Goal: Information Seeking & Learning: Understand process/instructions

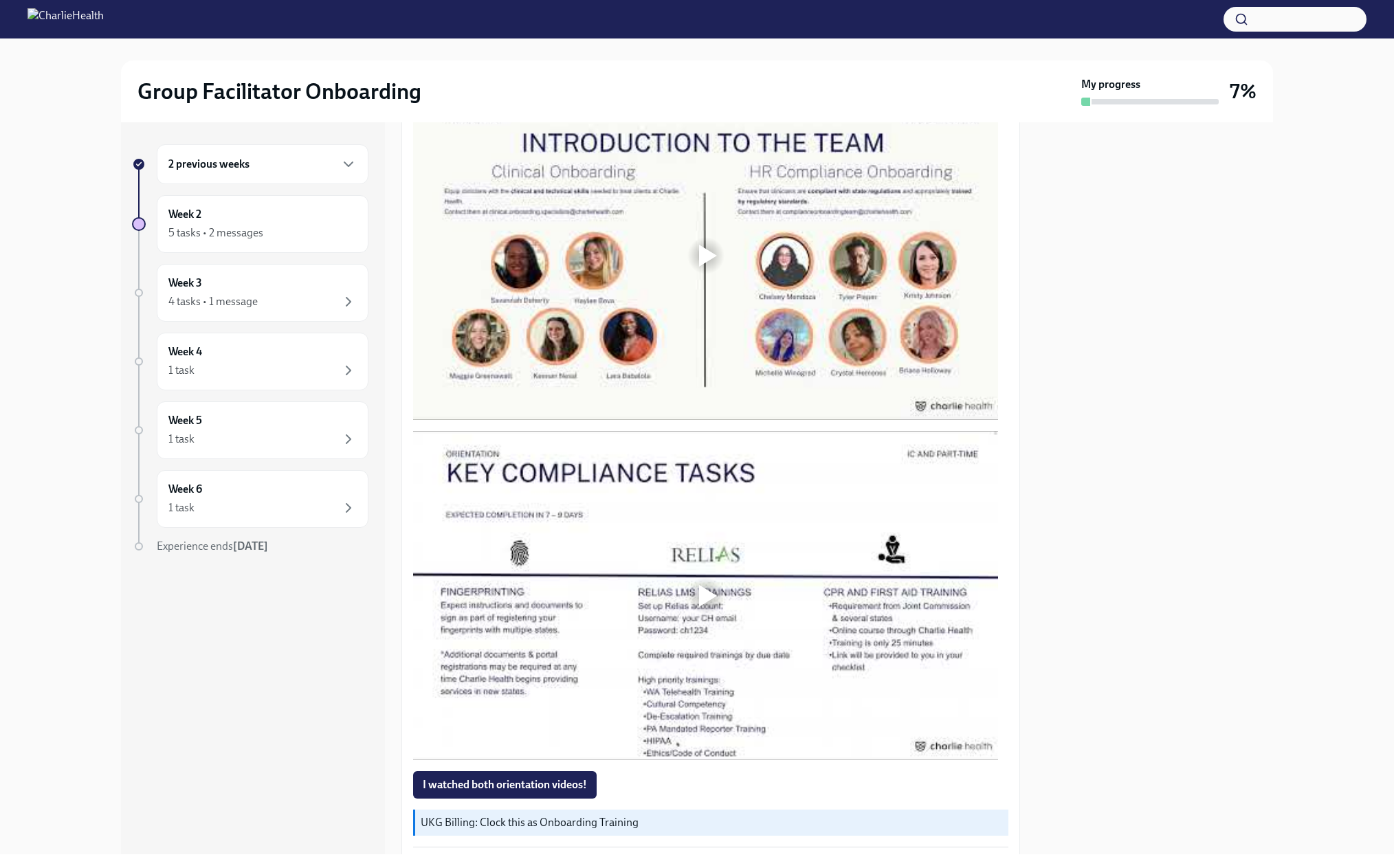
scroll to position [893, 0]
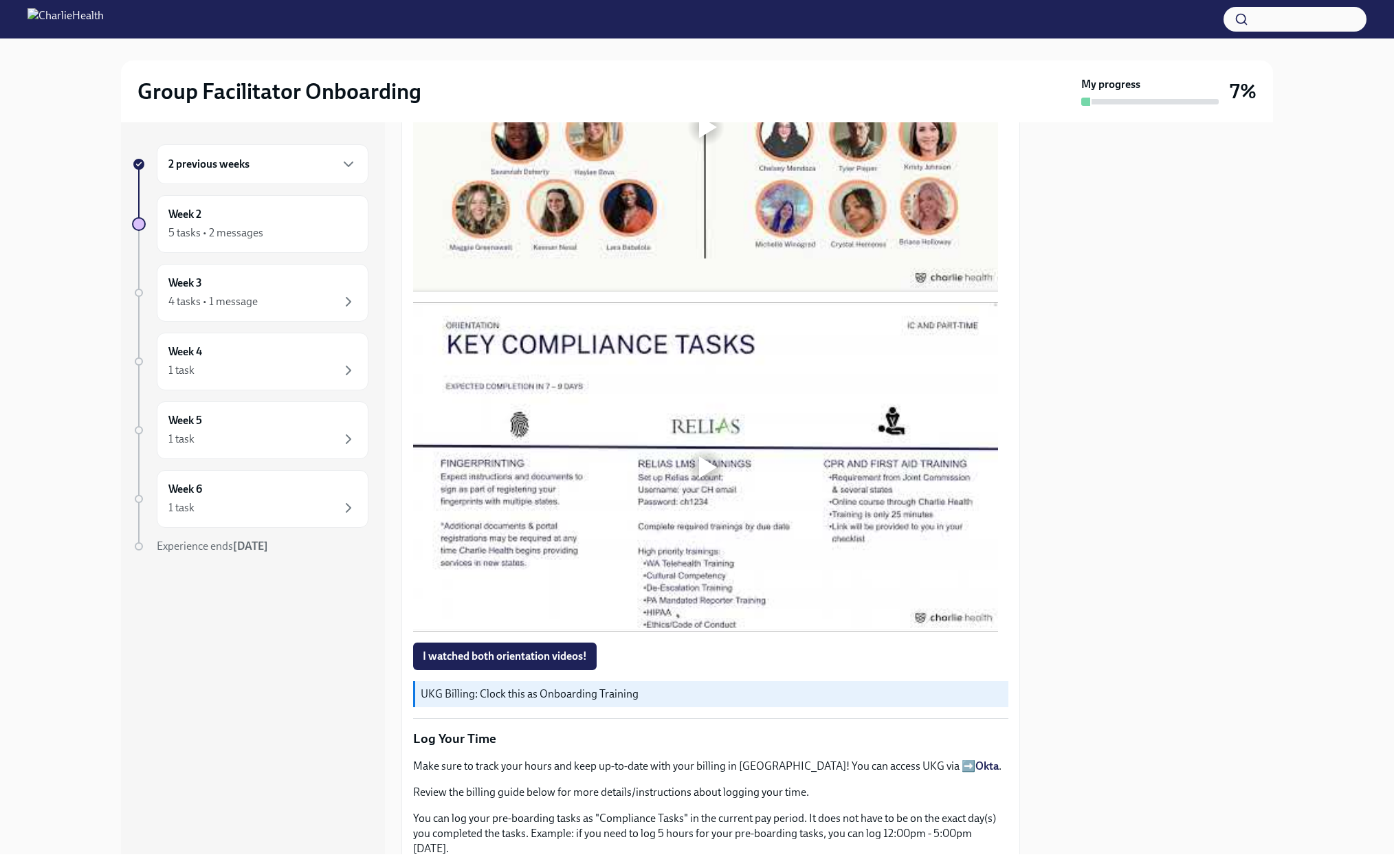
click at [706, 138] on div at bounding box center [707, 127] width 18 height 22
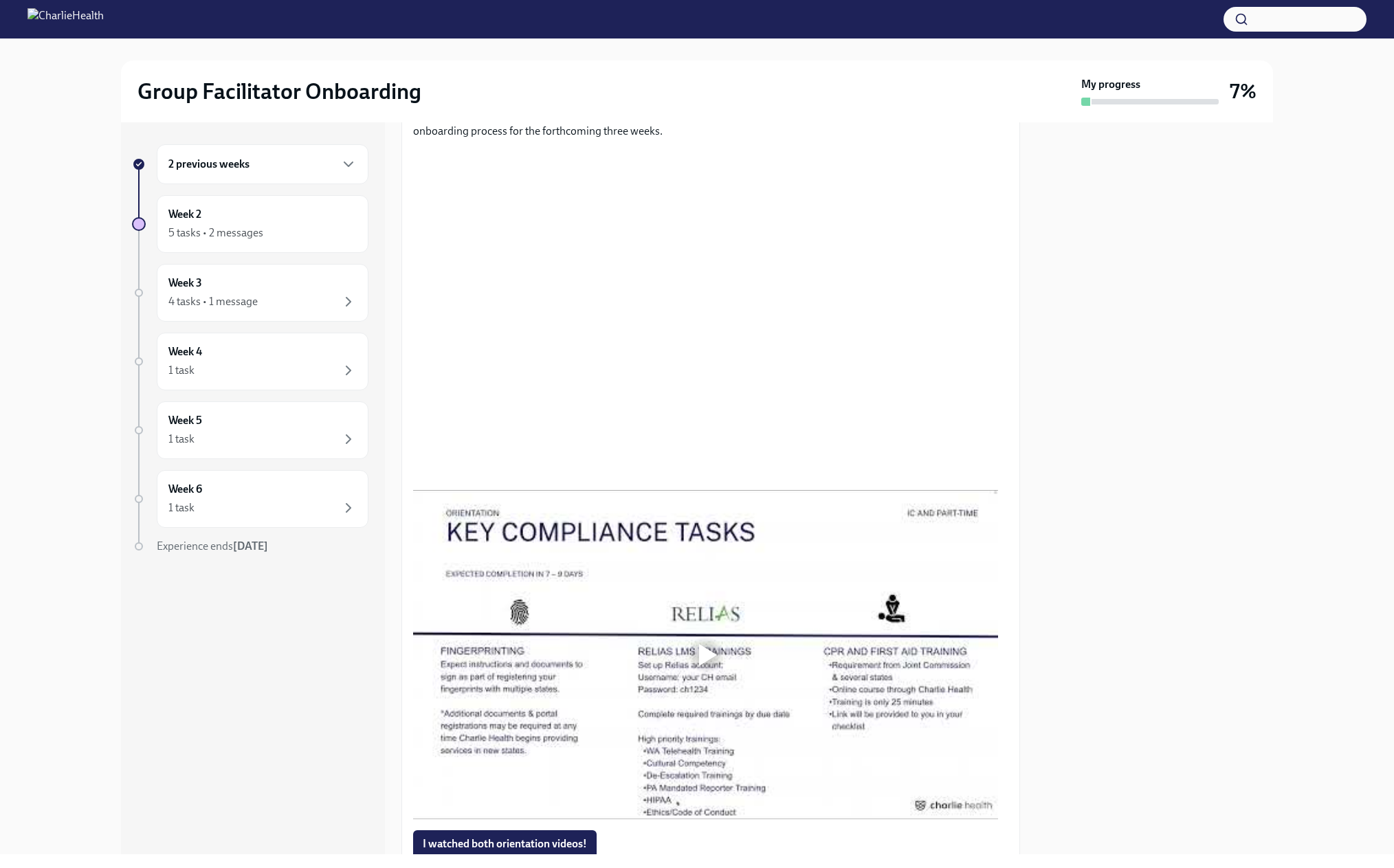
scroll to position [687, 0]
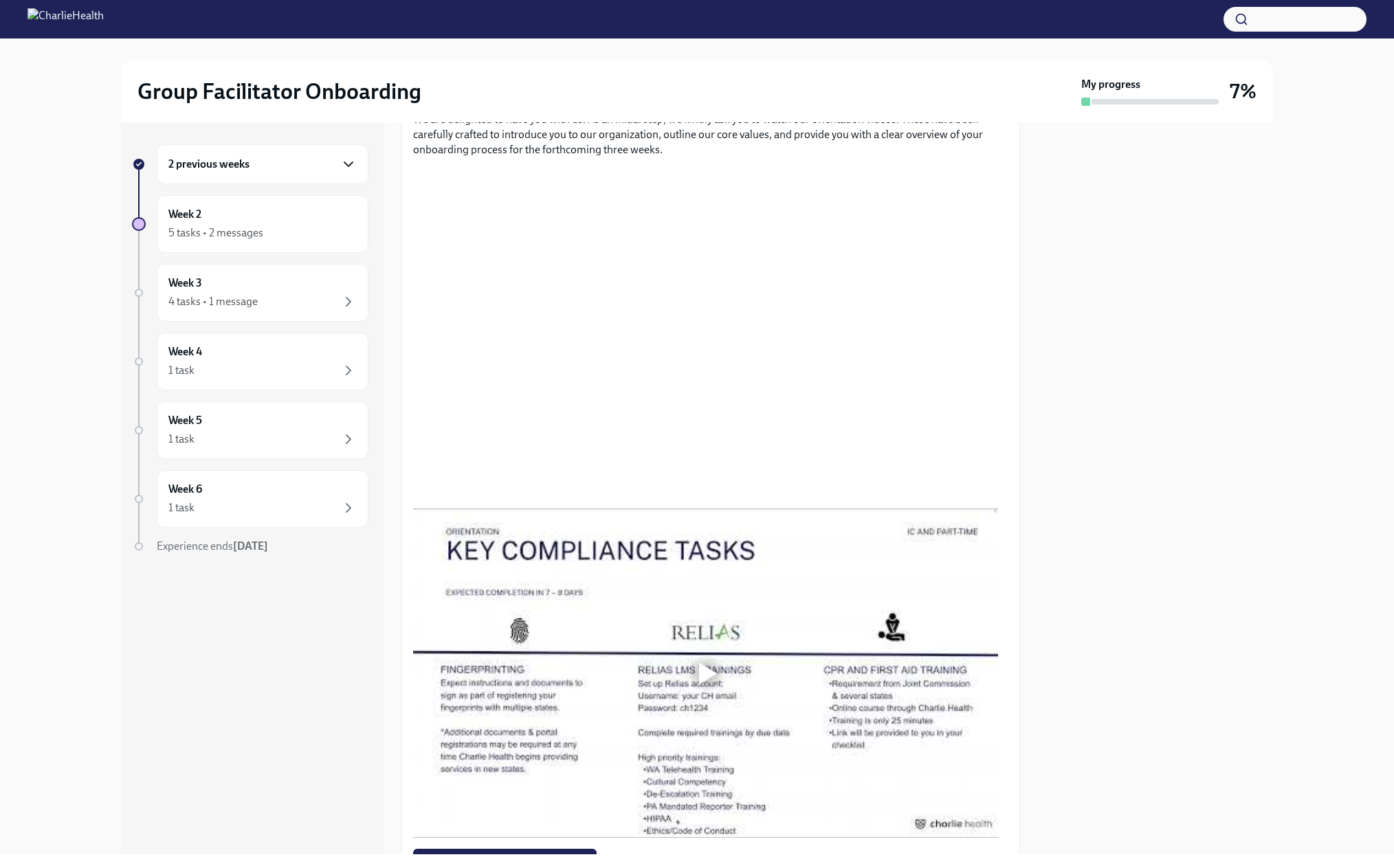
click at [350, 166] on icon "button" at bounding box center [348, 164] width 8 height 4
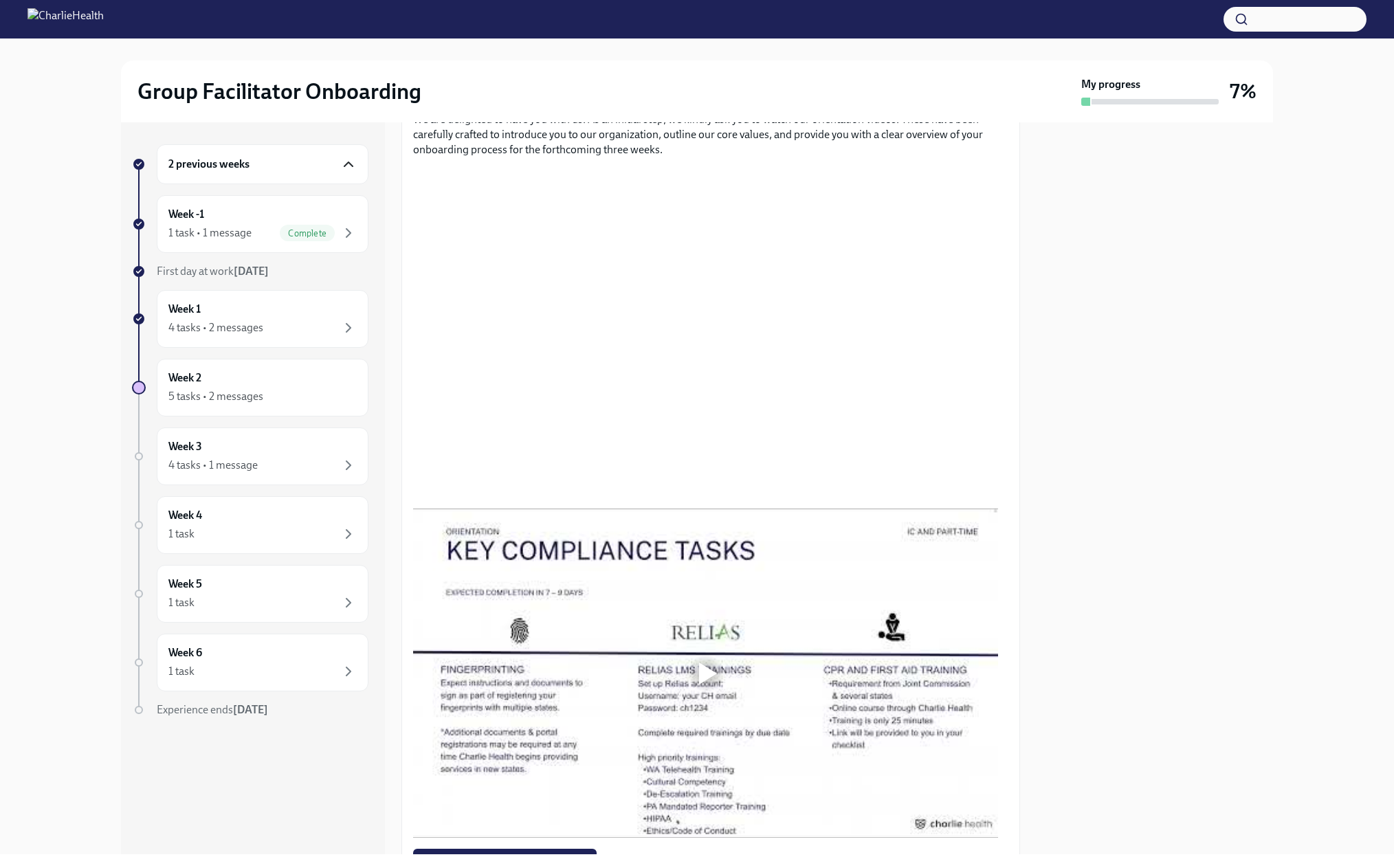
click at [340, 156] on button "button" at bounding box center [348, 165] width 17 height 17
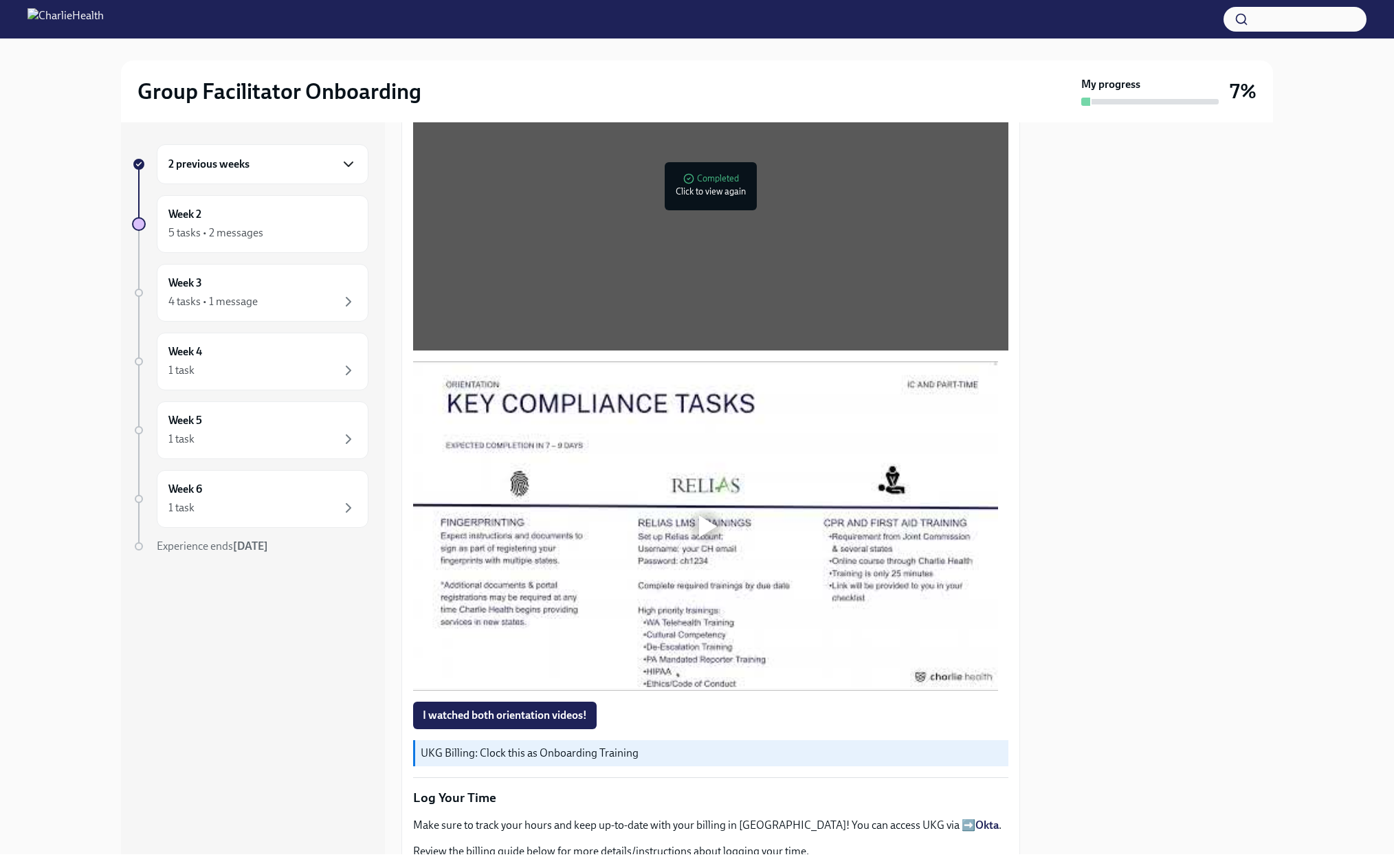
scroll to position [1030, 0]
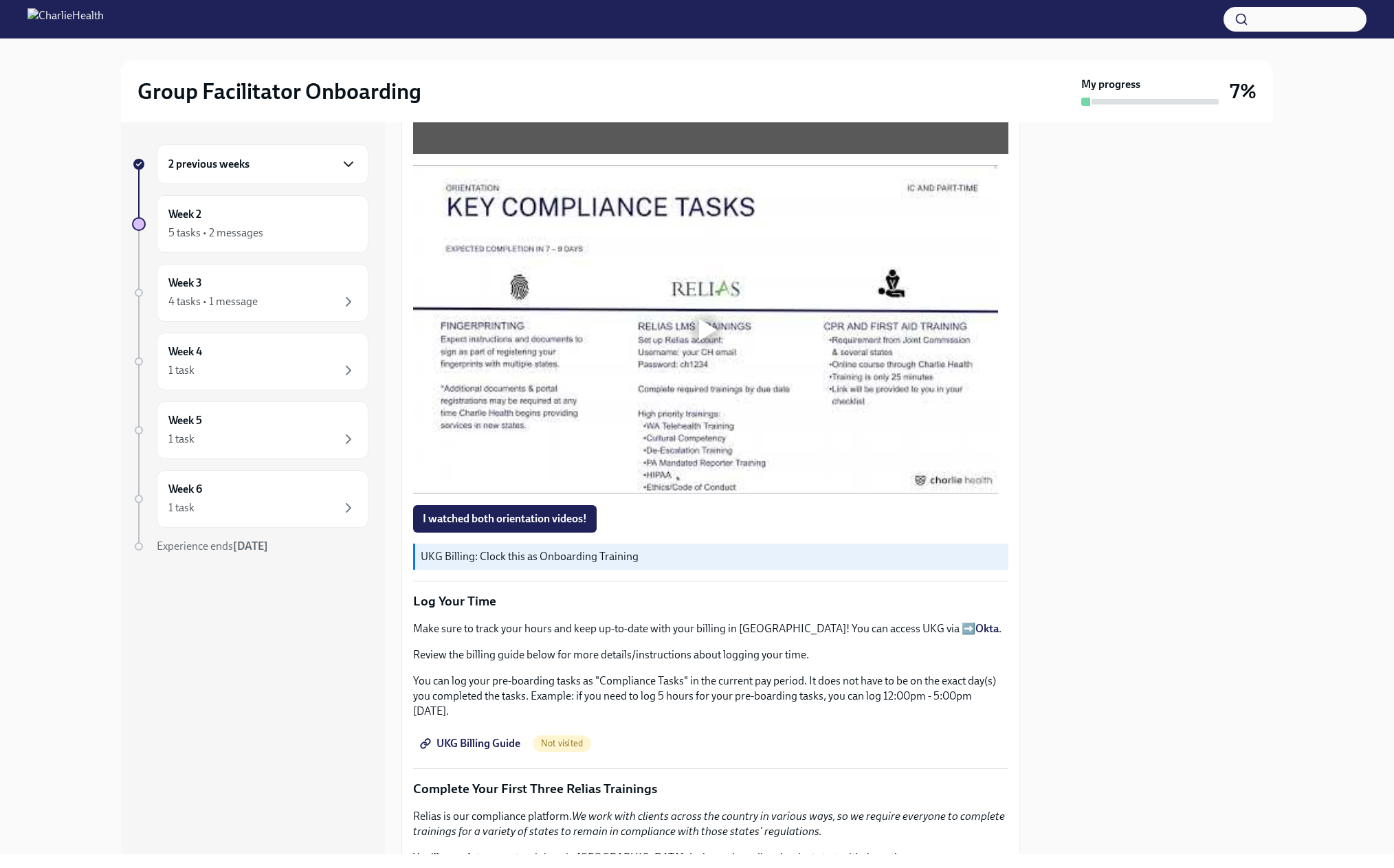
click at [706, 341] on div at bounding box center [707, 330] width 18 height 22
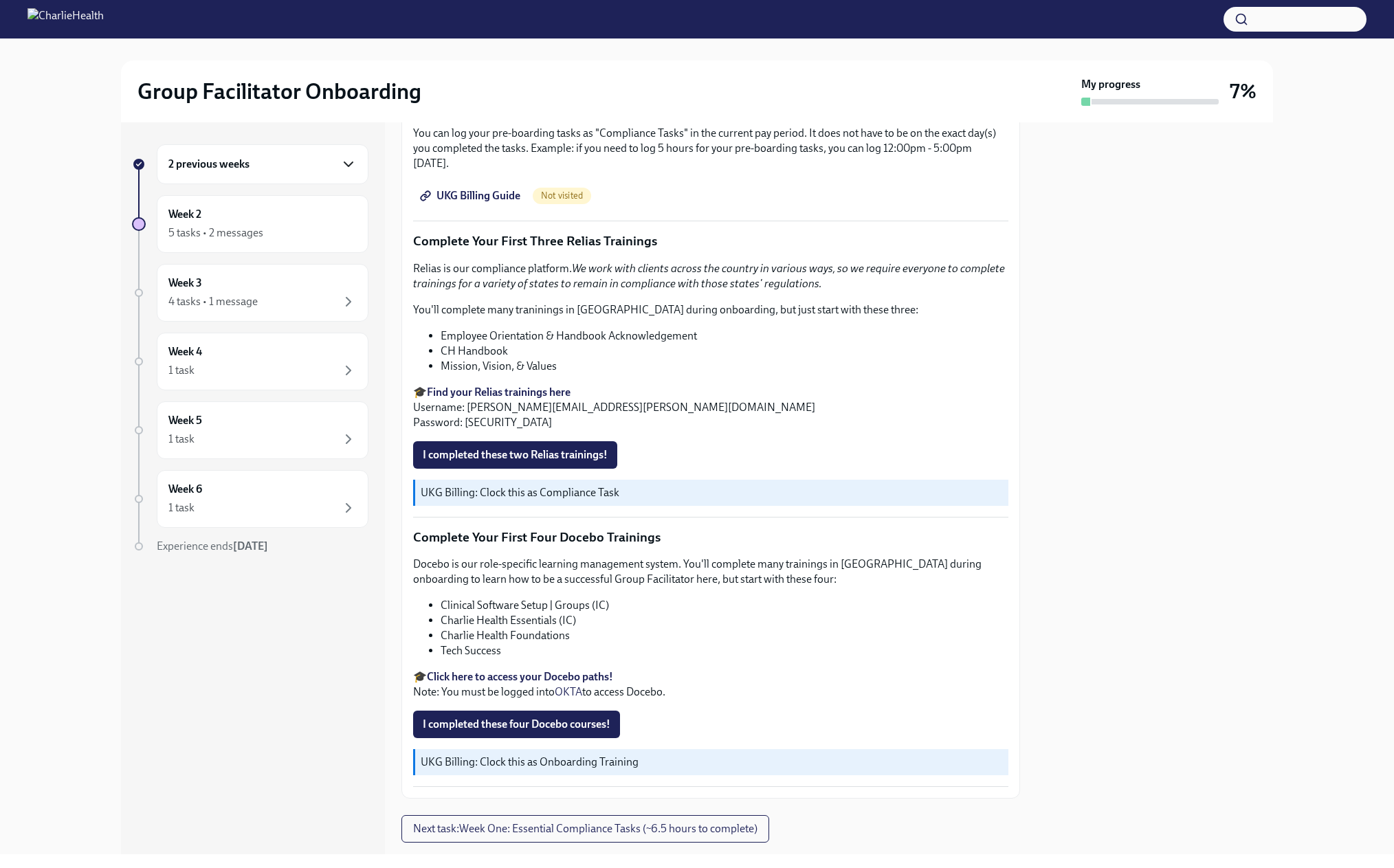
scroll to position [1580, 0]
click at [478, 201] on span "UKG Billing Guide" at bounding box center [471, 194] width 98 height 13
click at [460, 342] on li "Employee Orientation & Handbook Acknowledgement" at bounding box center [724, 334] width 567 height 15
click at [450, 342] on li "Employee Orientation & Handbook Acknowledgement" at bounding box center [724, 334] width 567 height 15
click at [440, 372] on ul "Employee Orientation & Handbook Acknowledgement CH Handbook Mission, Vision, & …" at bounding box center [710, 349] width 595 height 45
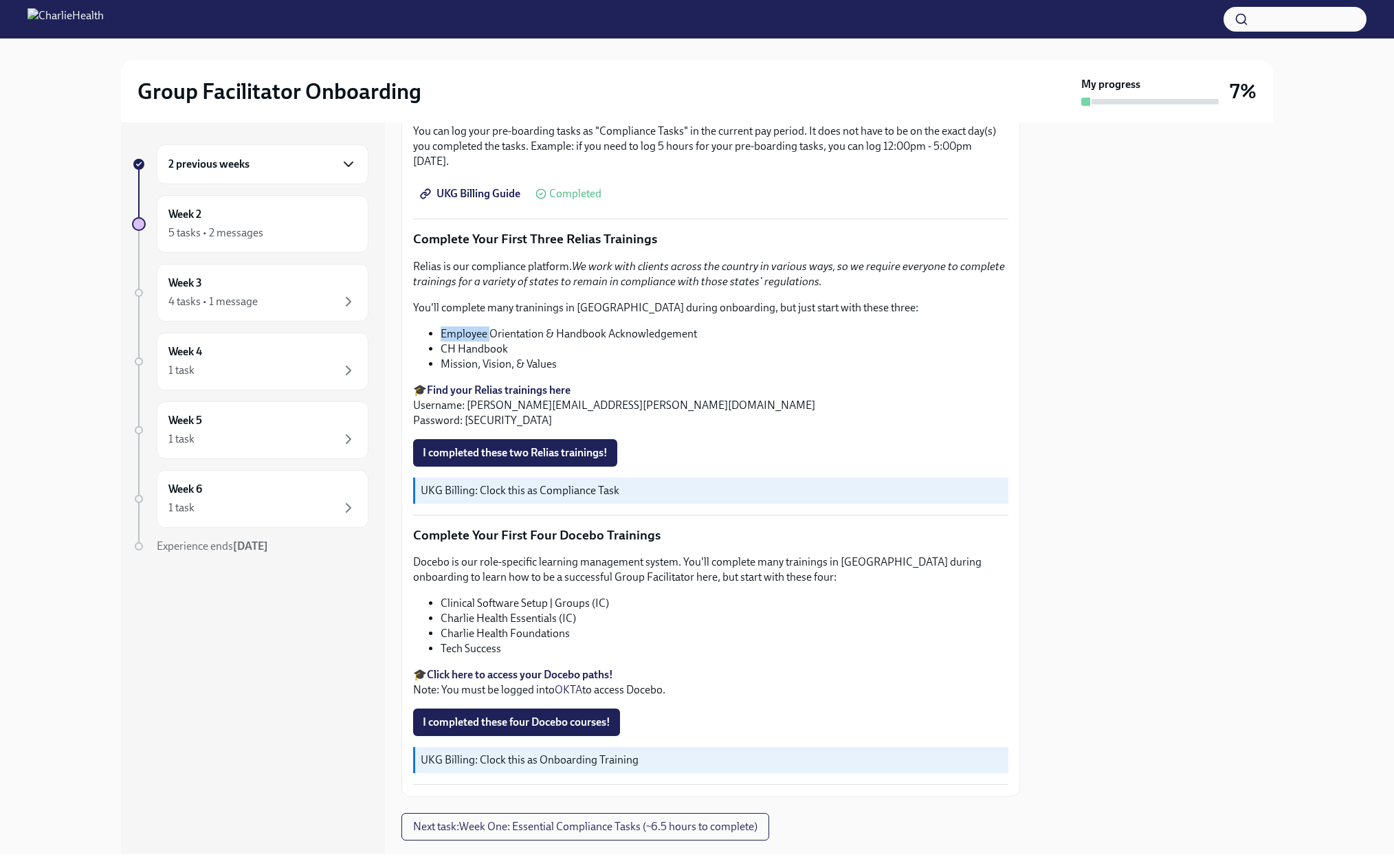
click at [440, 342] on li "Employee Orientation & Handbook Acknowledgement" at bounding box center [724, 334] width 567 height 15
click at [439, 372] on ul "Employee Orientation & Handbook Acknowledgement CH Handbook Mission, Vision, & …" at bounding box center [710, 349] width 595 height 45
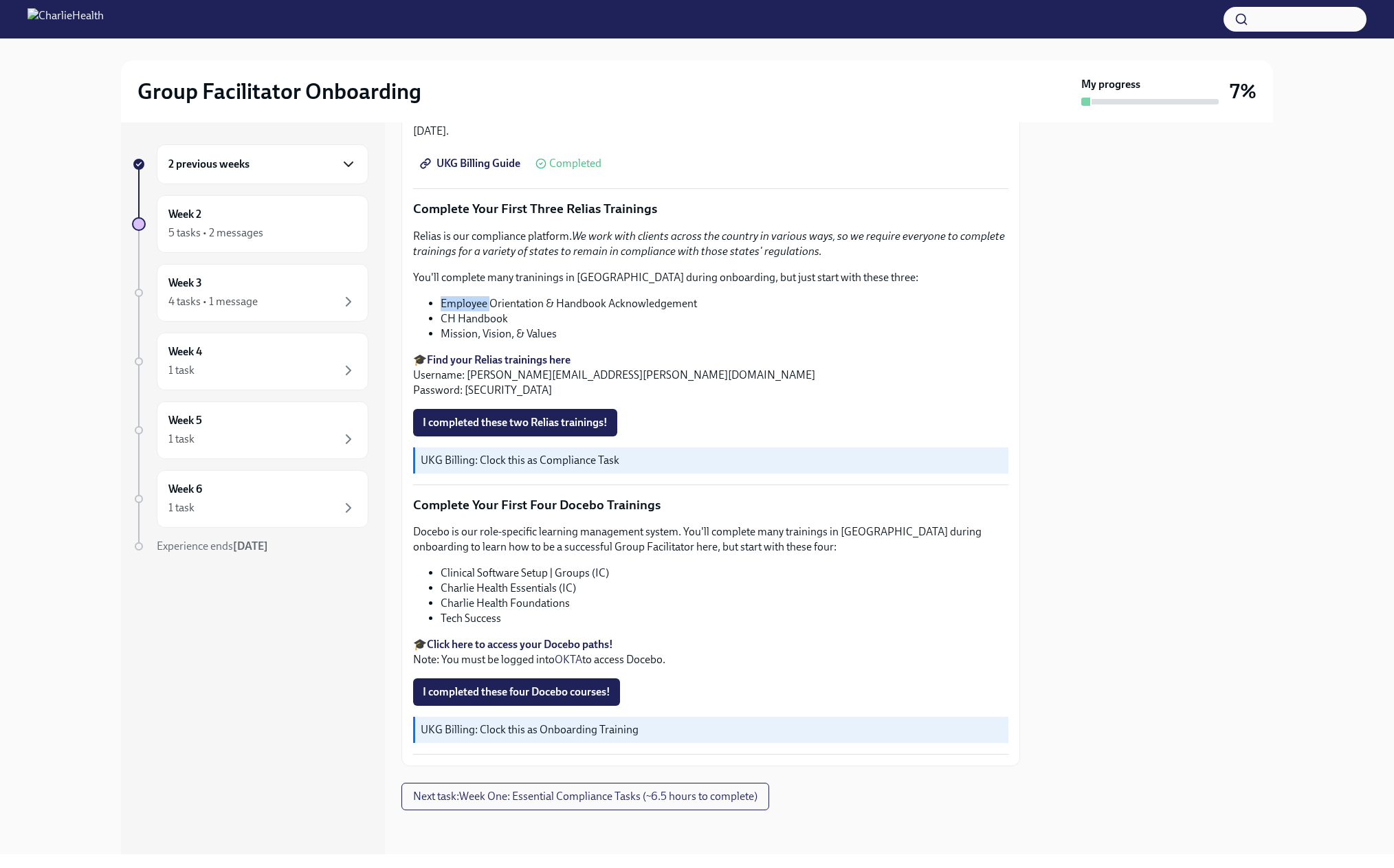
scroll to position [1718, 0]
click at [522, 312] on li "Employee Orientation & Handbook Acknowledgement" at bounding box center [724, 303] width 567 height 15
click at [510, 429] on span "I completed these two Relias trainings!" at bounding box center [515, 422] width 185 height 13
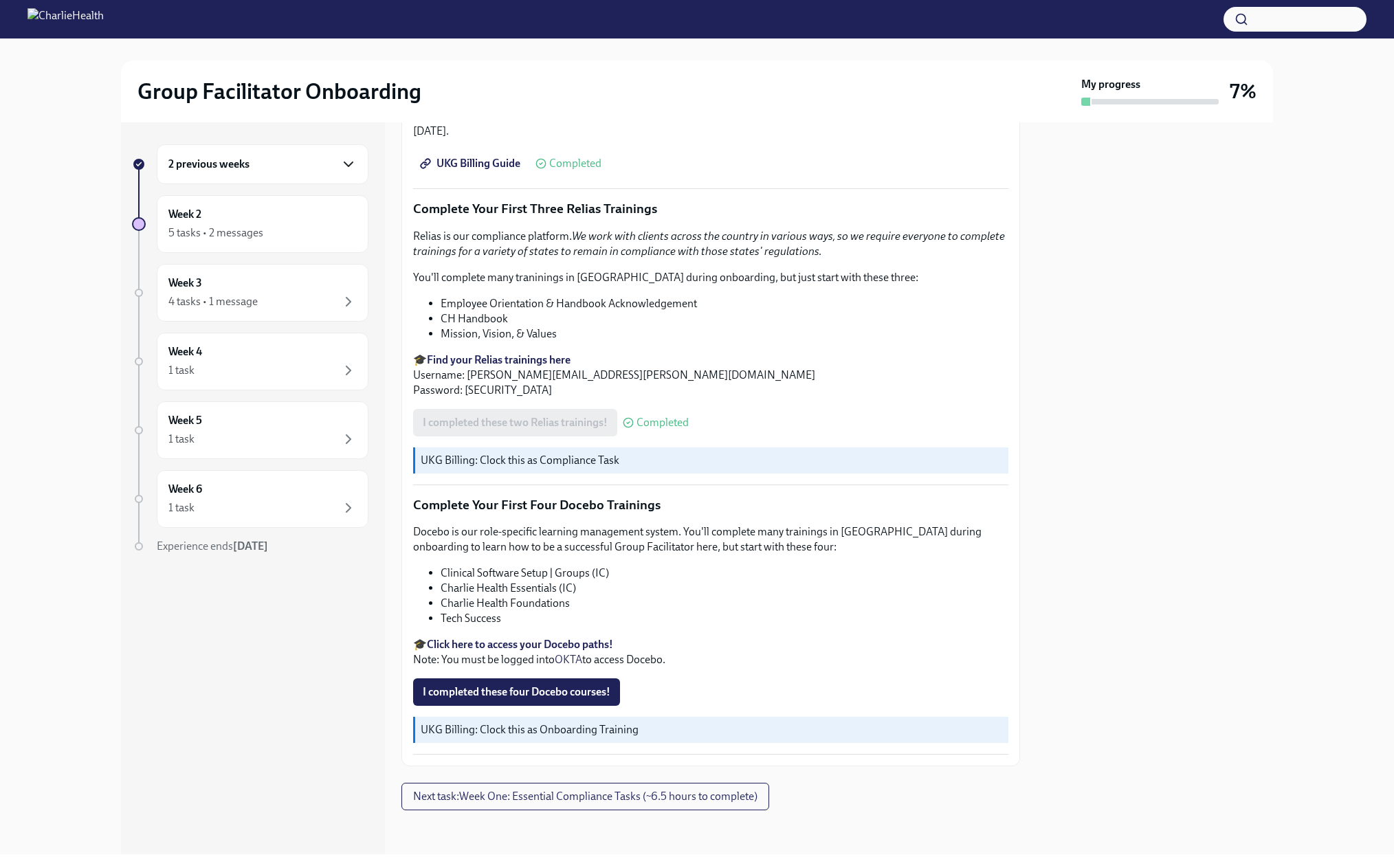
click at [481, 637] on strong "Click here to access your Docebo paths!" at bounding box center [520, 644] width 186 height 13
click at [1148, 215] on div at bounding box center [1154, 488] width 237 height 732
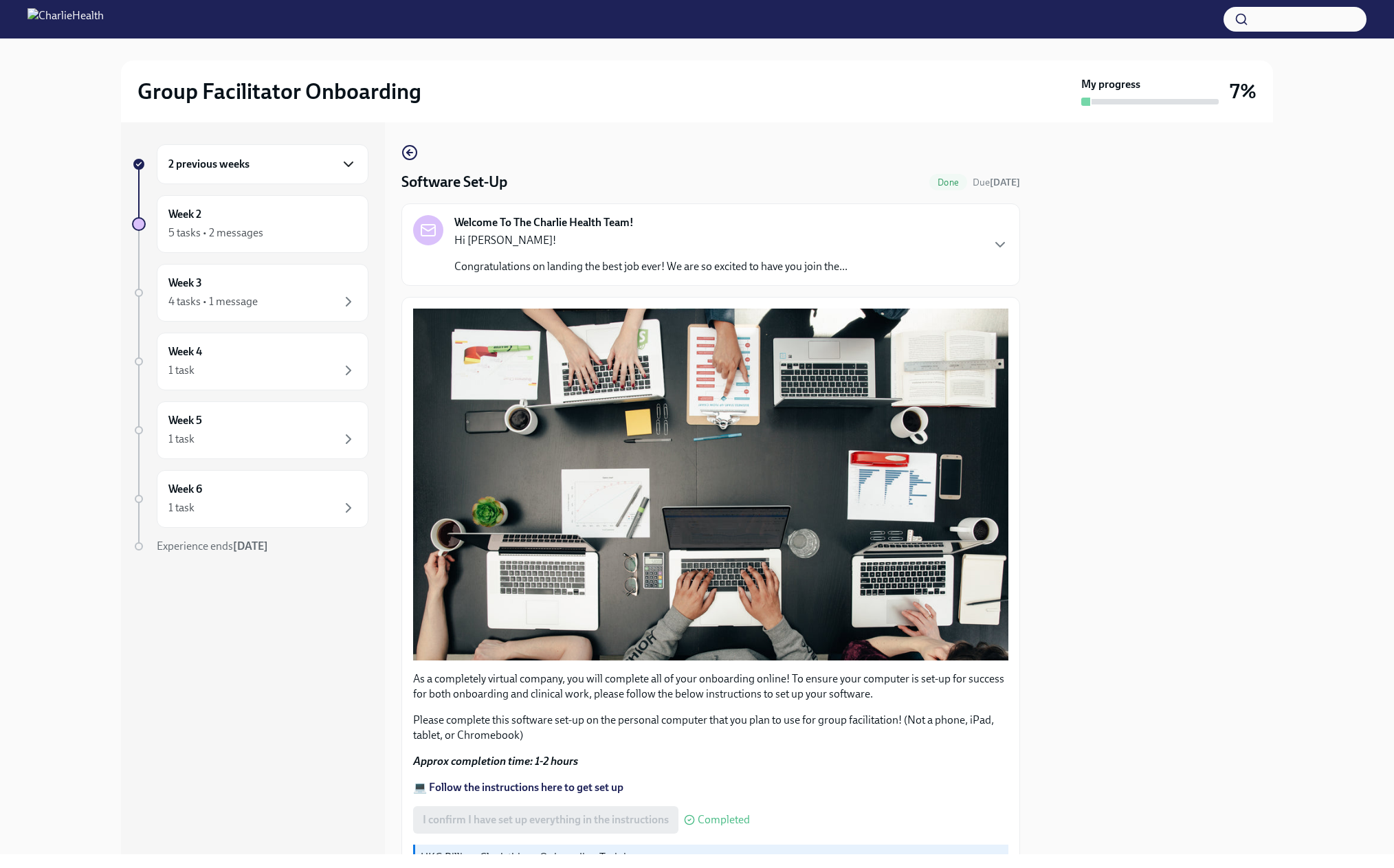
click at [353, 171] on icon "button" at bounding box center [348, 165] width 17 height 17
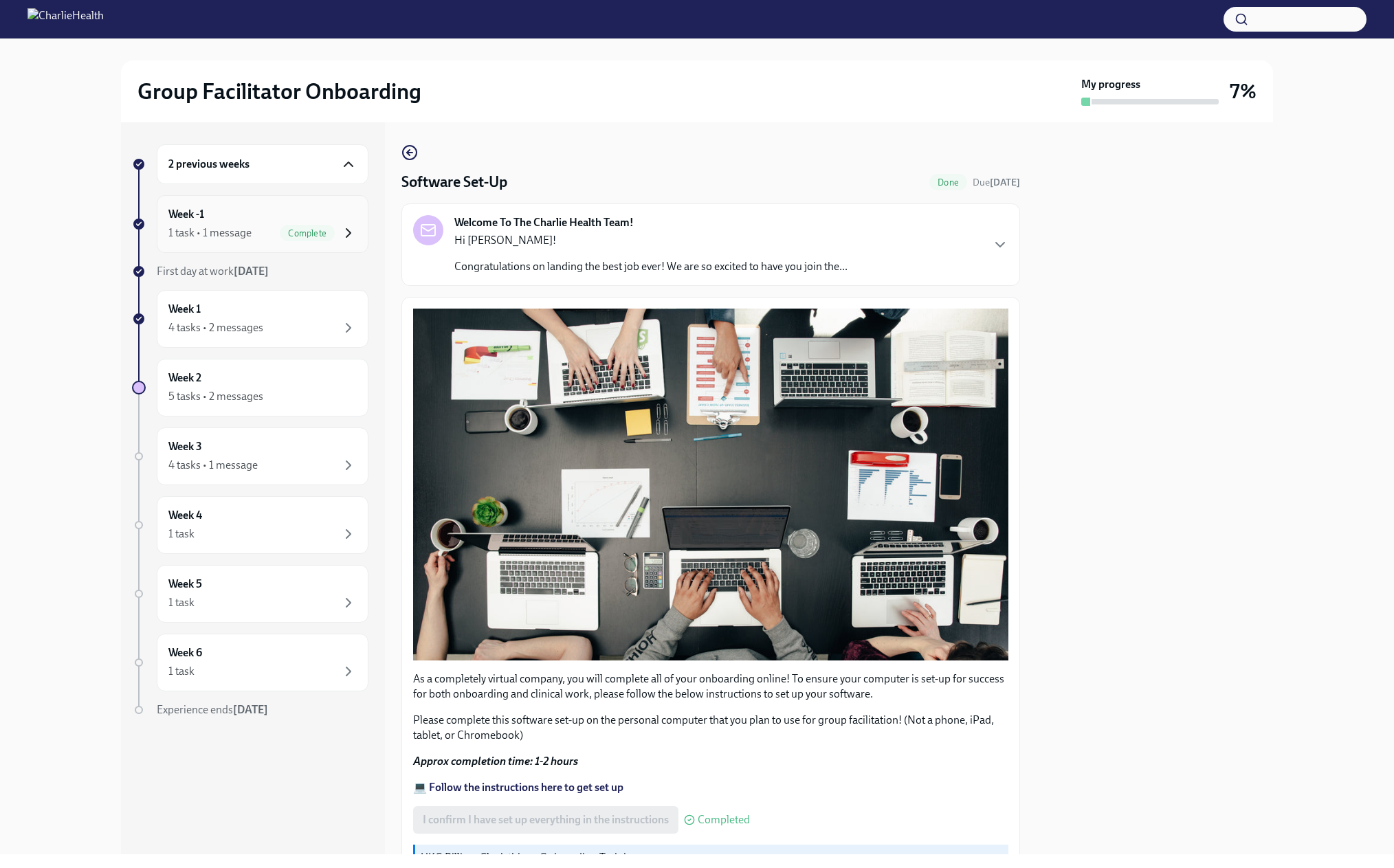
click at [346, 241] on icon "button" at bounding box center [348, 233] width 17 height 17
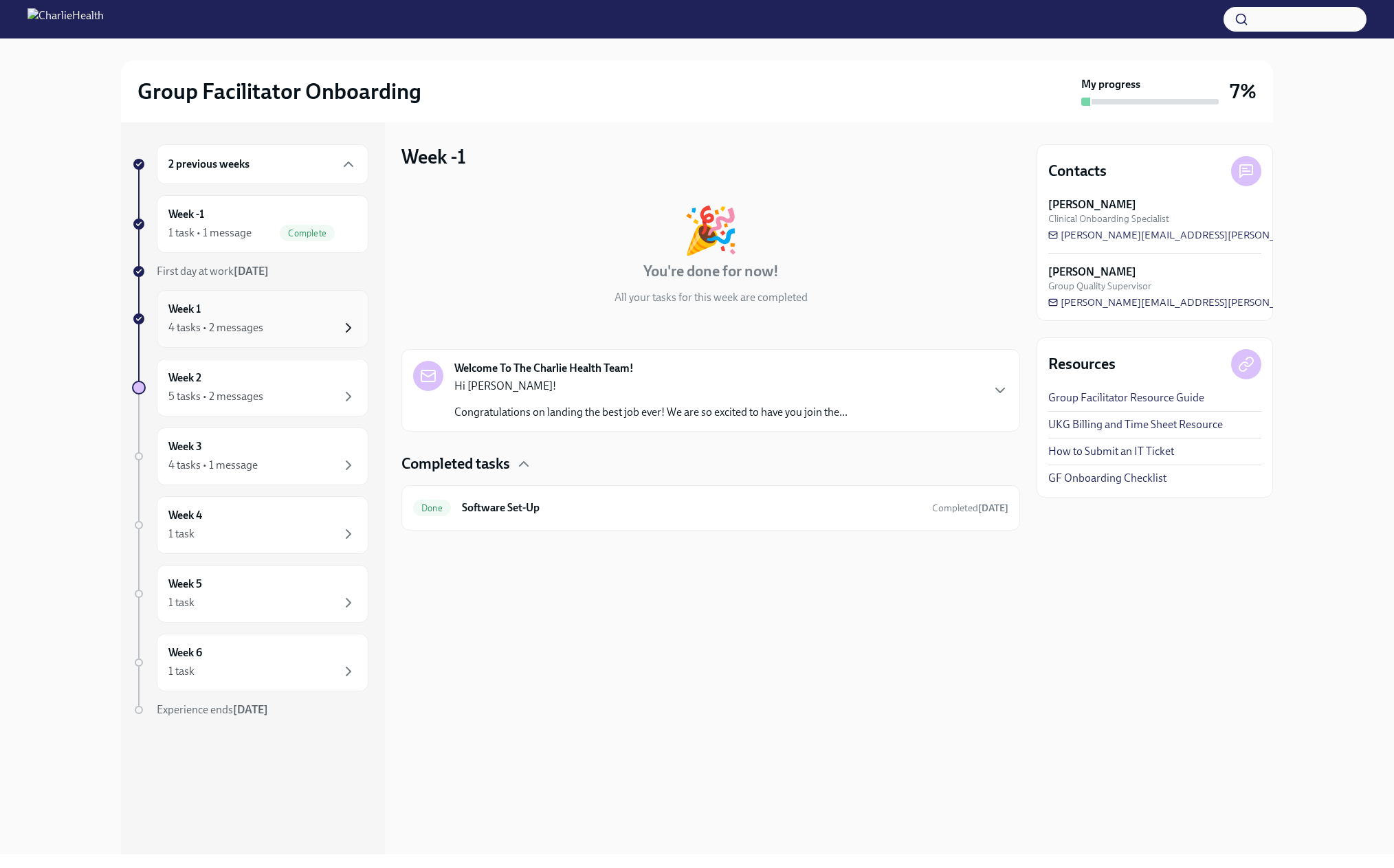
click at [352, 336] on icon "button" at bounding box center [348, 327] width 17 height 17
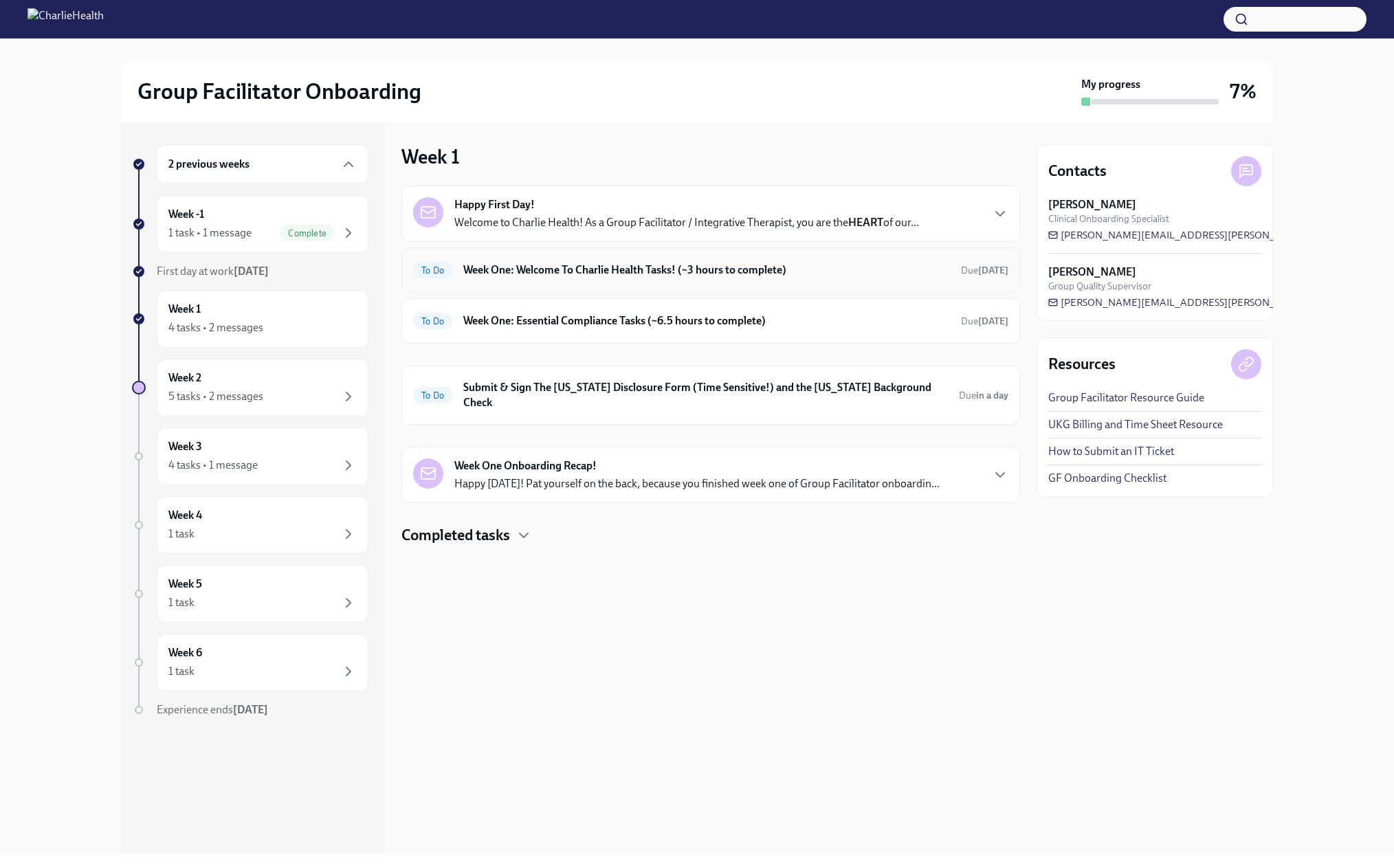
click at [502, 277] on h6 "Week One: Welcome To Charlie Health Tasks! (~3 hours to complete)" at bounding box center [706, 270] width 486 height 15
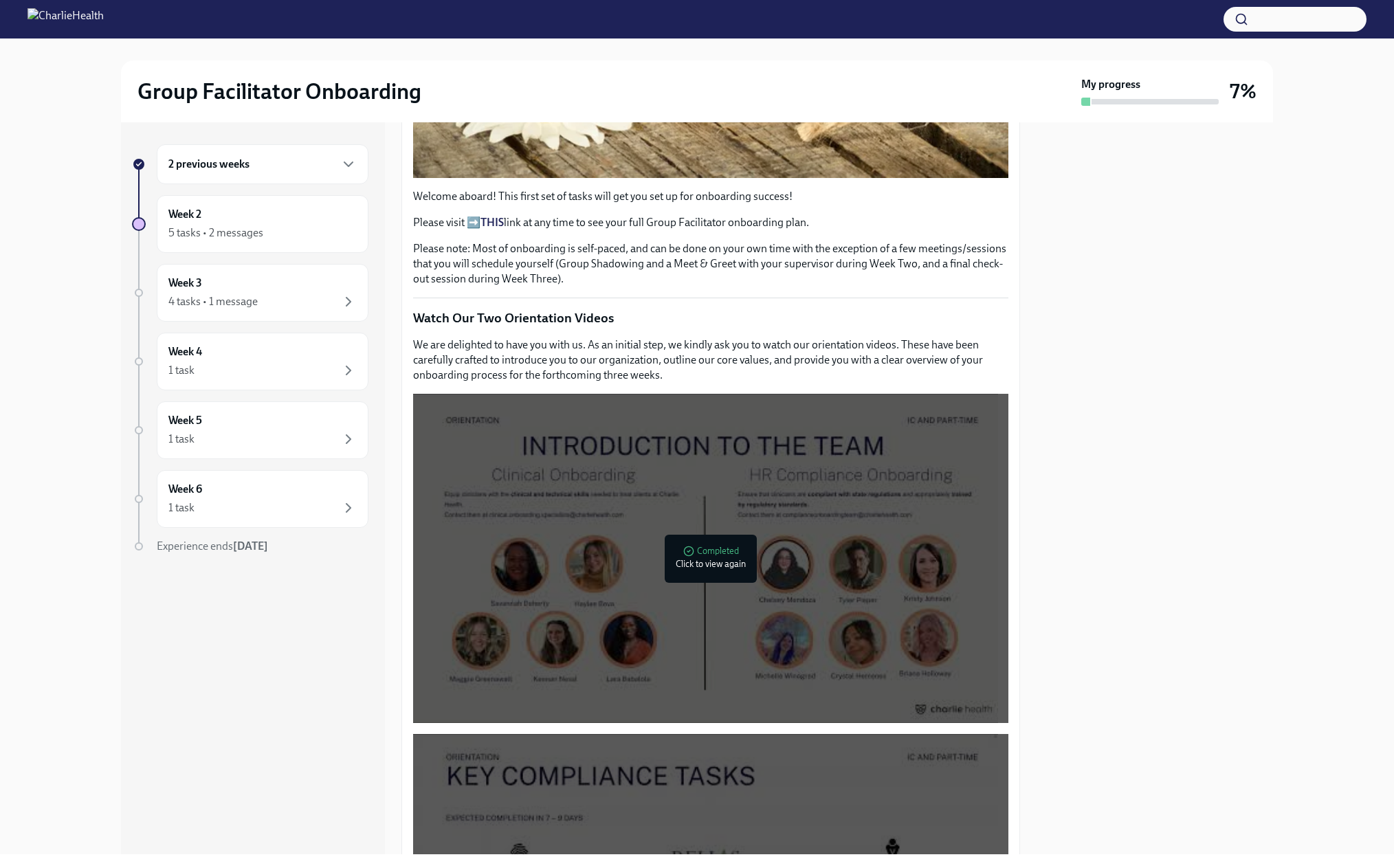
scroll to position [412, 0]
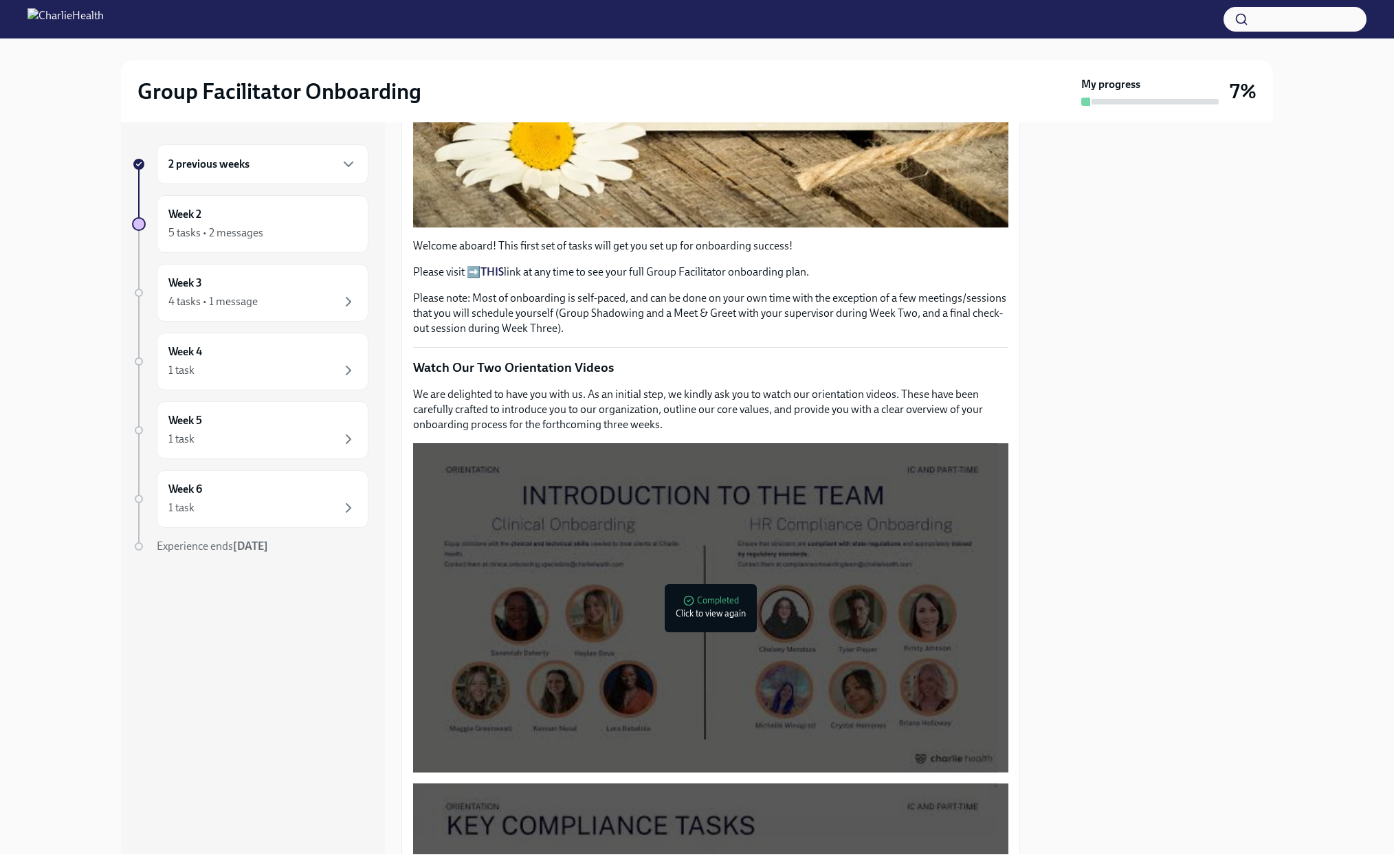
click at [490, 280] on p "Please visit ➡️ THIS link at any time to see your full Group Facilitator onboar…" at bounding box center [710, 272] width 595 height 15
click at [504, 278] on strong "THIS" at bounding box center [492, 272] width 23 height 13
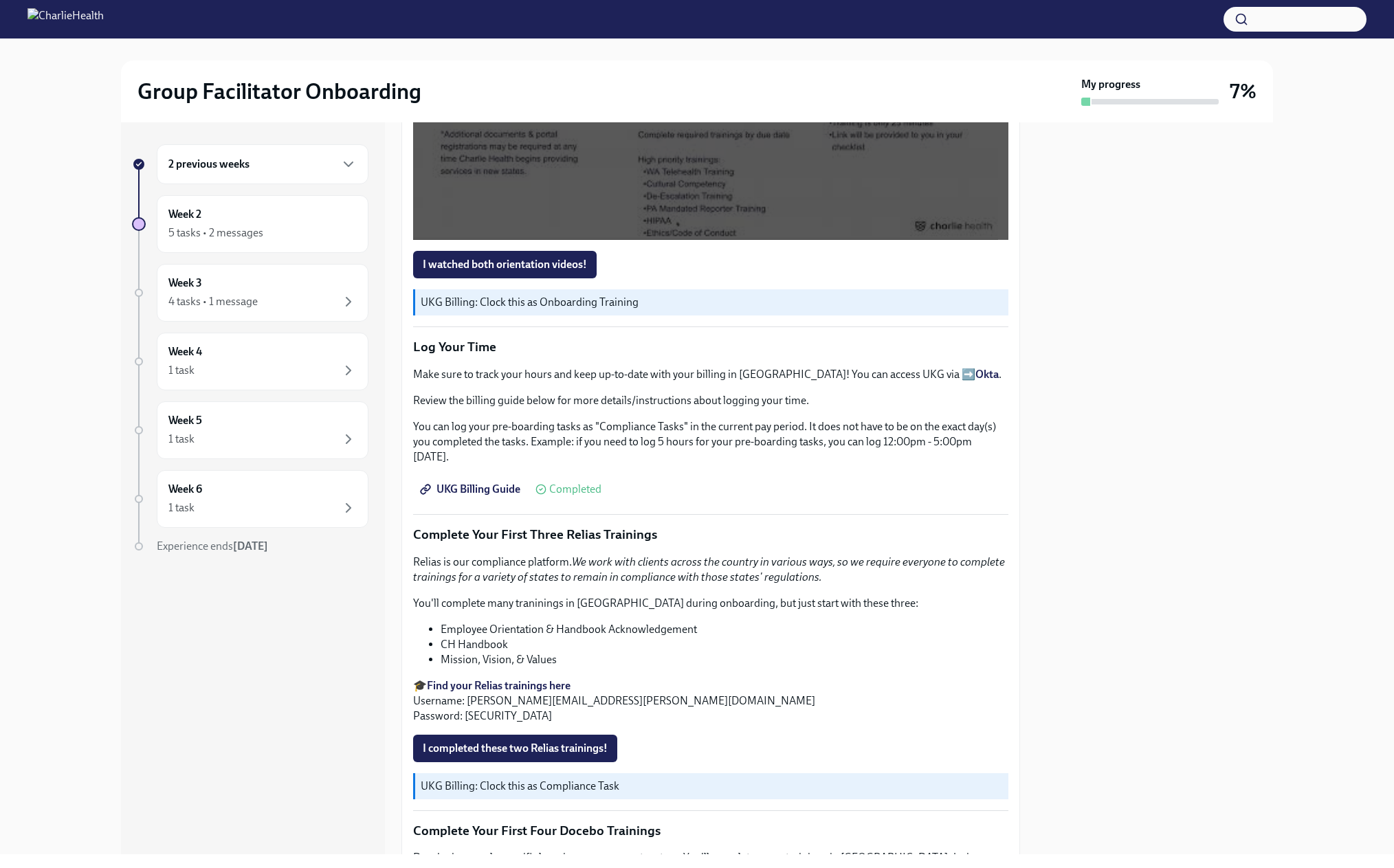
scroll to position [1305, 0]
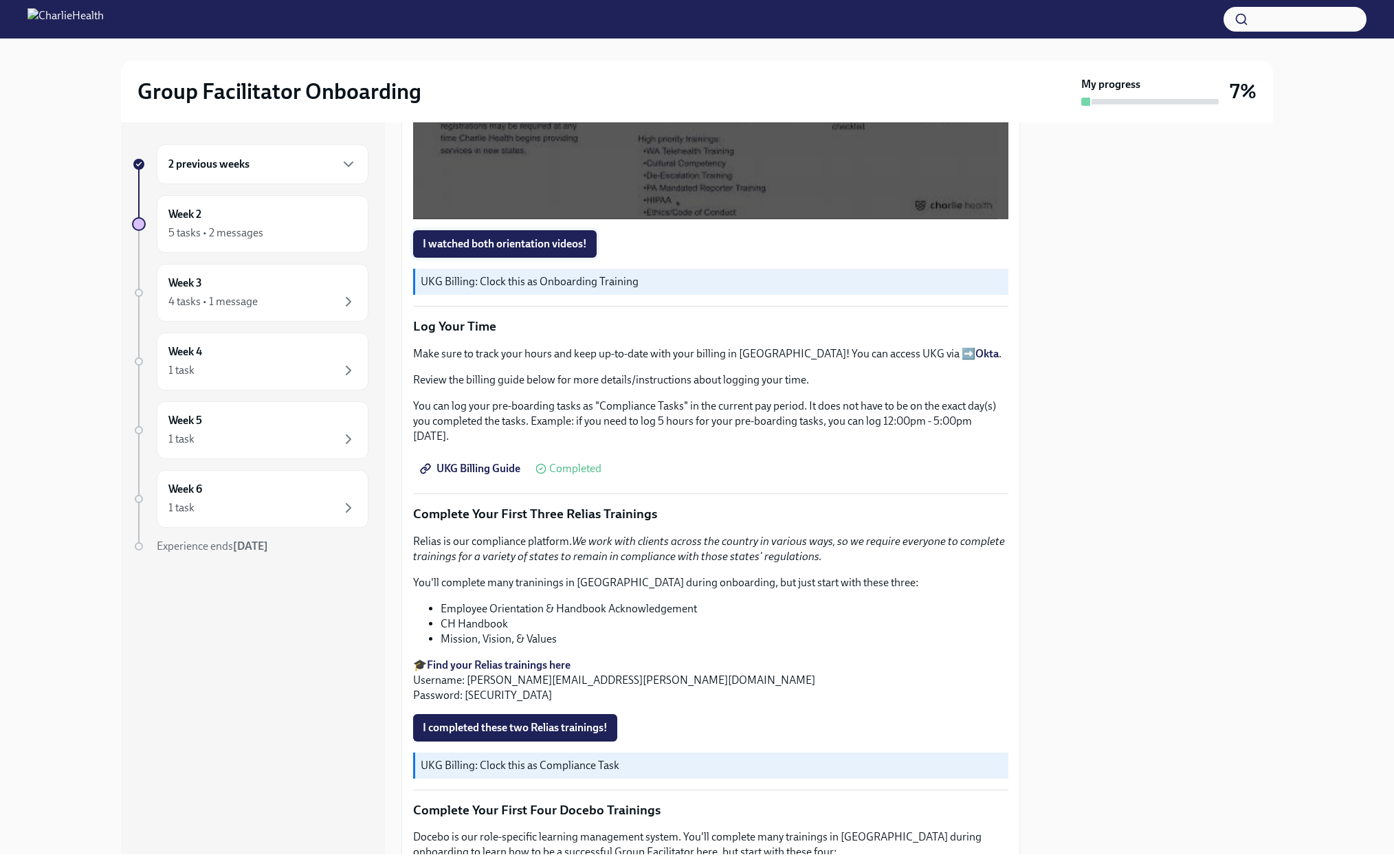
click at [497, 251] on span "I watched both orientation videos!" at bounding box center [505, 244] width 165 height 13
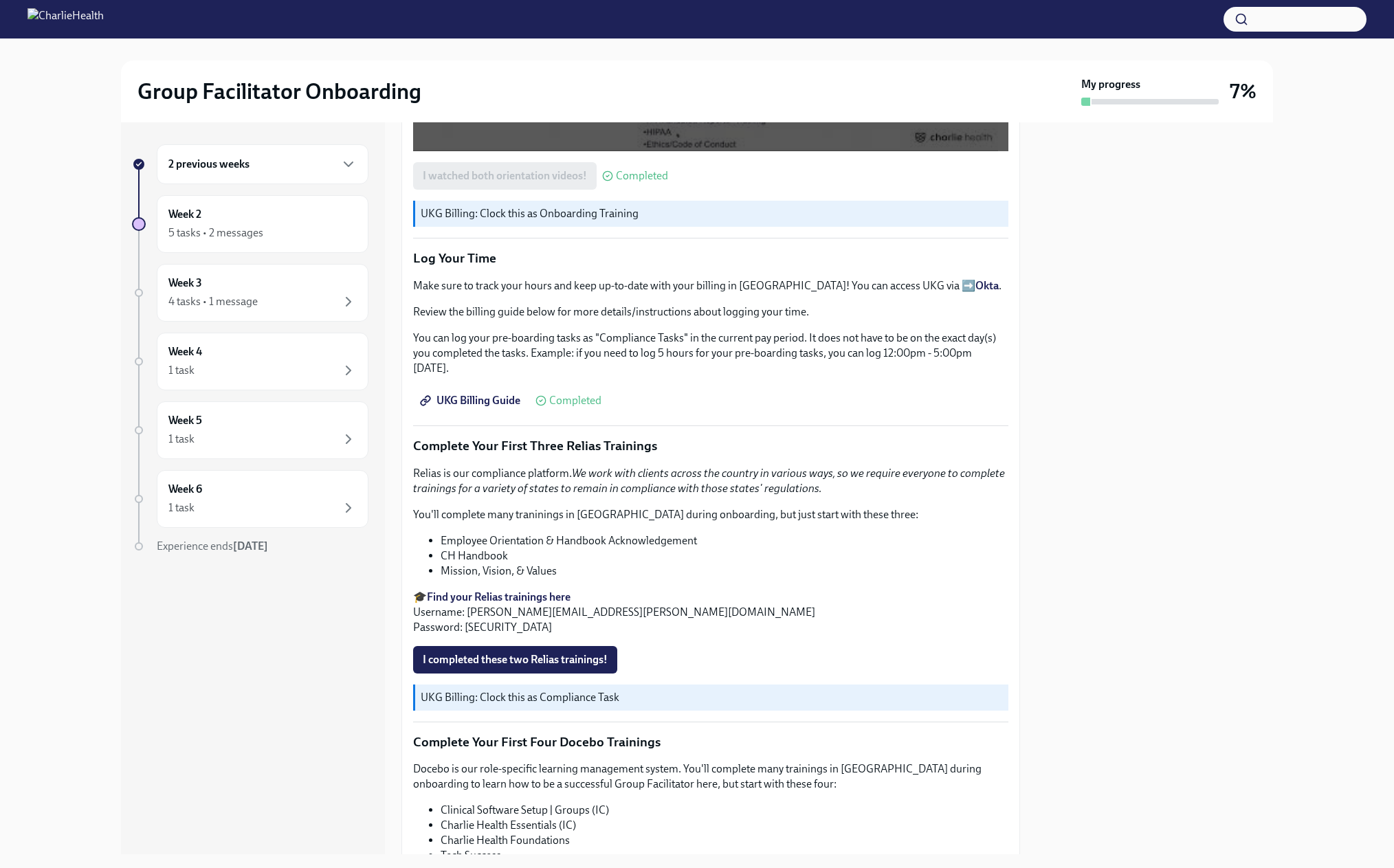
scroll to position [1374, 0]
click at [425, 292] on p "Make sure to track your hours and keep up-to-date with your billing in UKG! You…" at bounding box center [710, 285] width 595 height 15
click at [421, 292] on p "Make sure to track your hours and keep up-to-date with your billing in UKG! You…" at bounding box center [710, 285] width 595 height 15
click at [975, 292] on strong "Okta" at bounding box center [987, 285] width 23 height 13
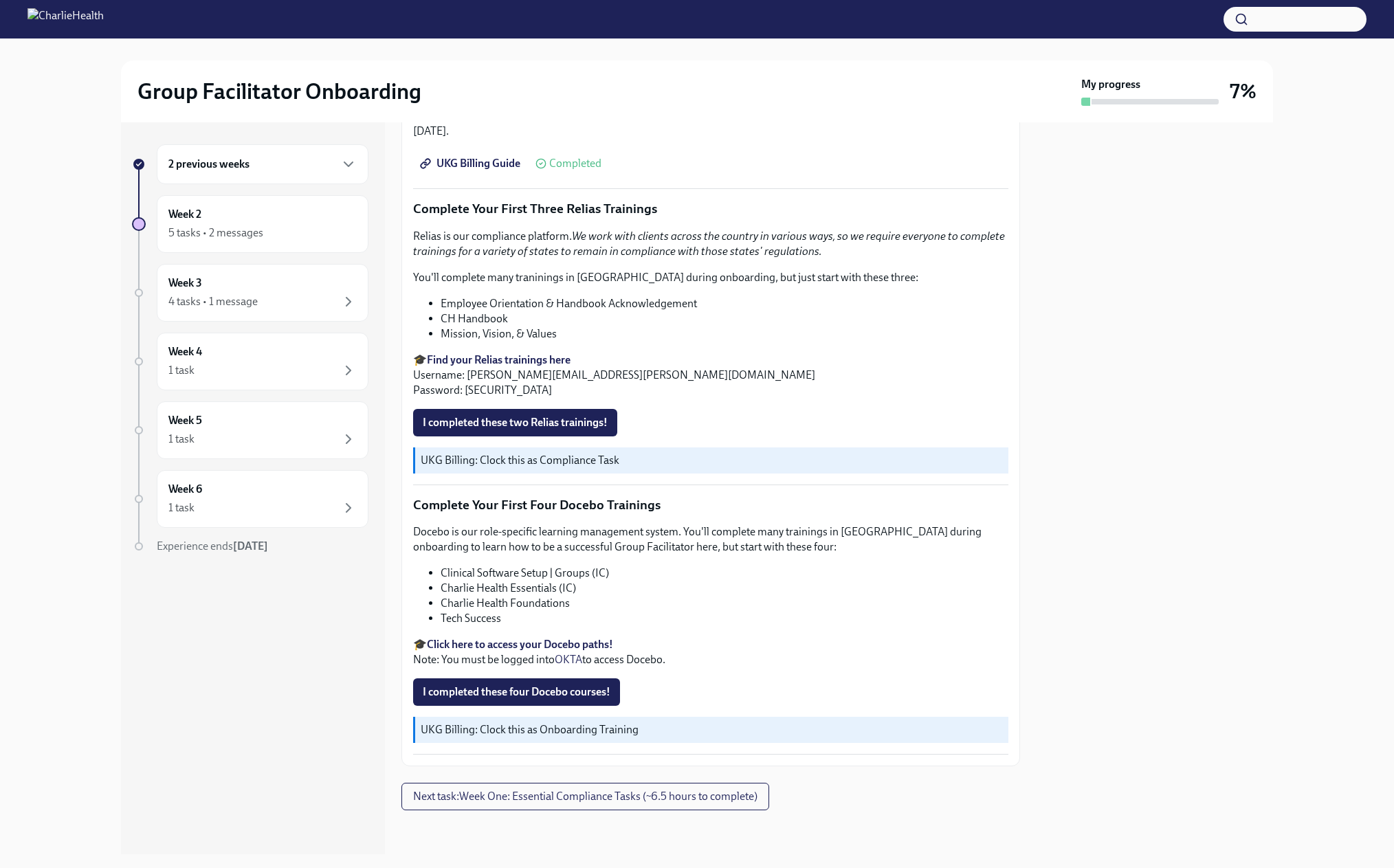
scroll to position [1786, 0]
click at [515, 366] on strong "Find your Relias trainings here" at bounding box center [499, 360] width 144 height 13
